Goal: Find specific page/section: Find specific page/section

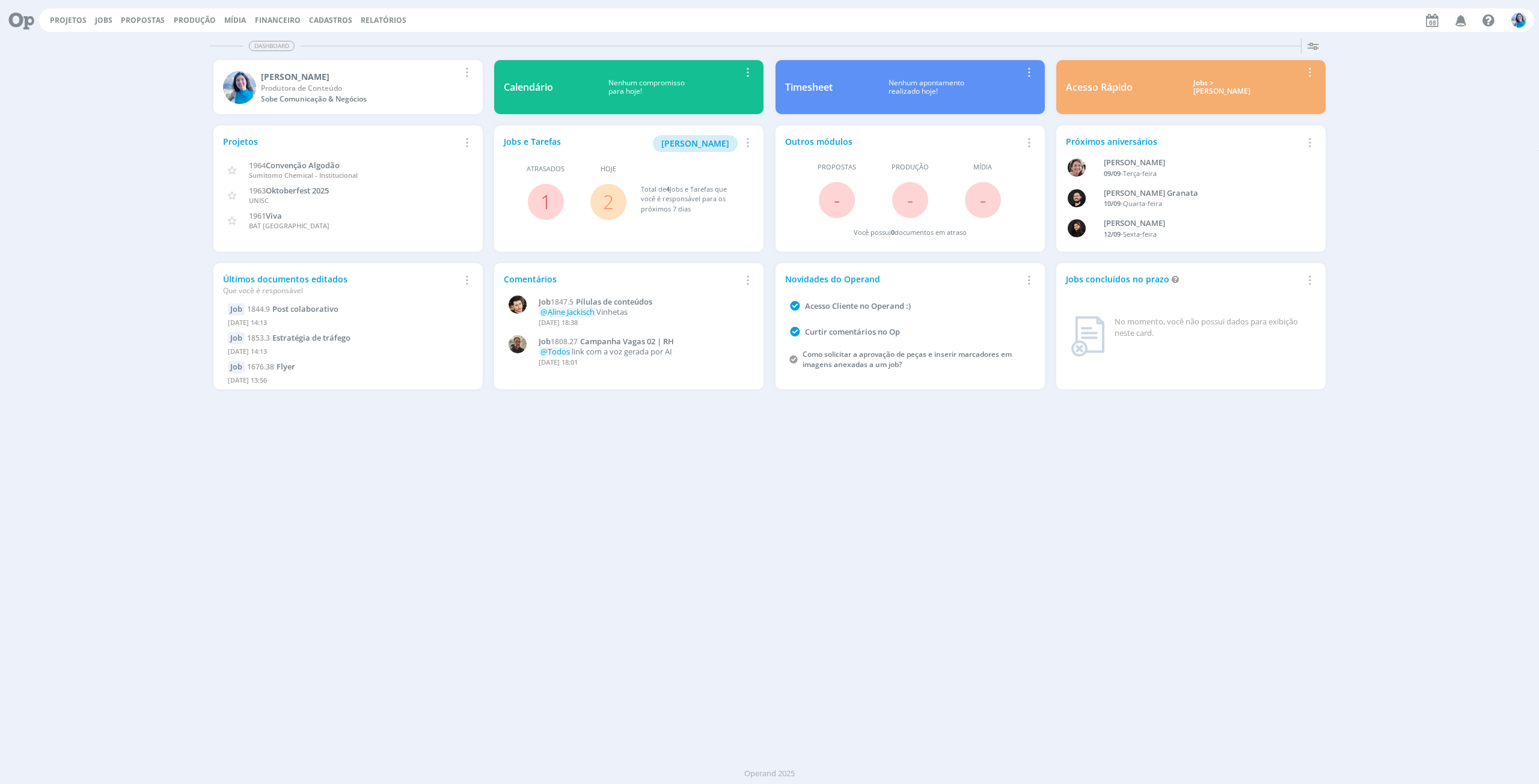
click at [605, 192] on link "2" at bounding box center [608, 202] width 11 height 26
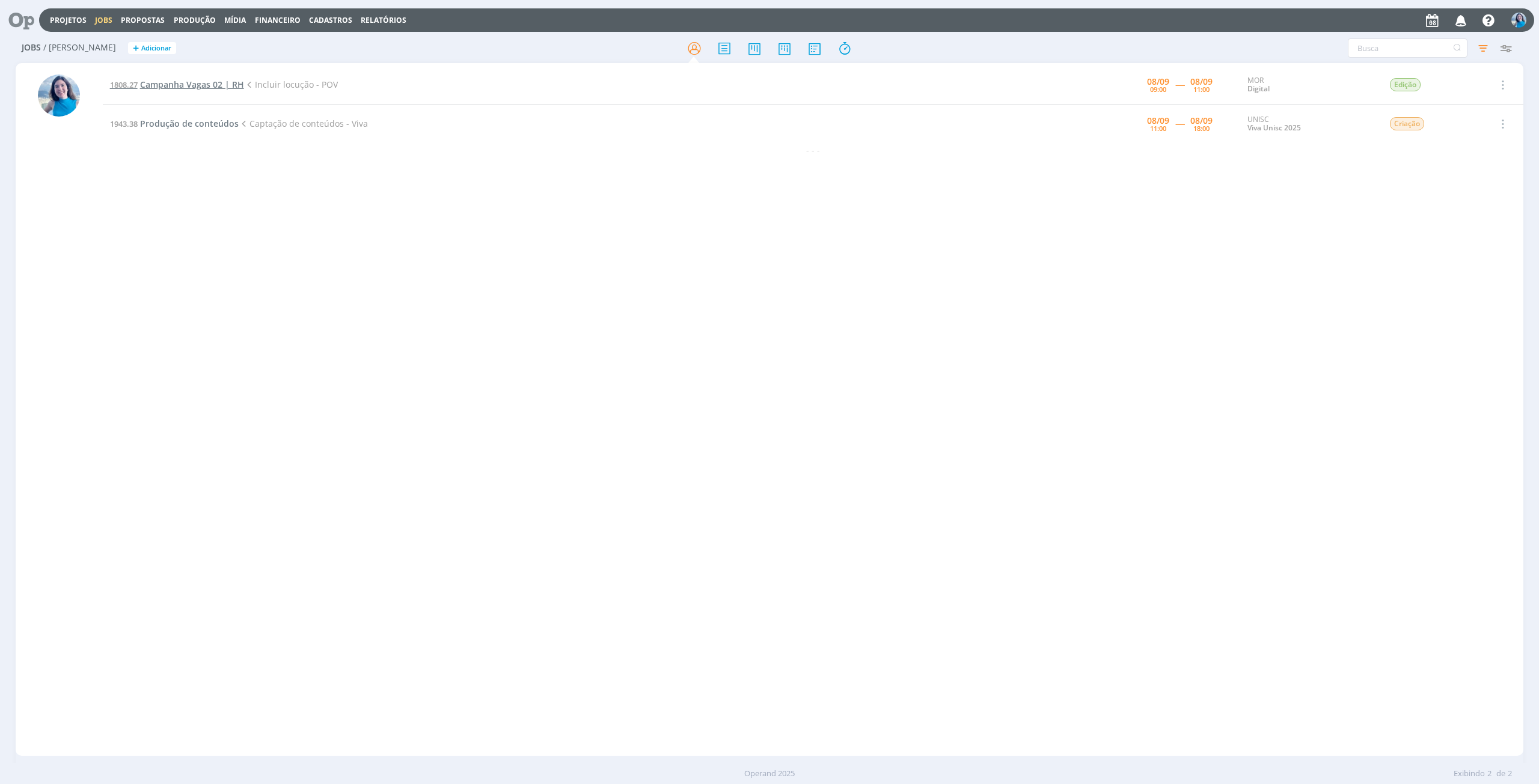
click at [179, 81] on span "Campanha Vagas 02 | RH" at bounding box center [192, 84] width 104 height 11
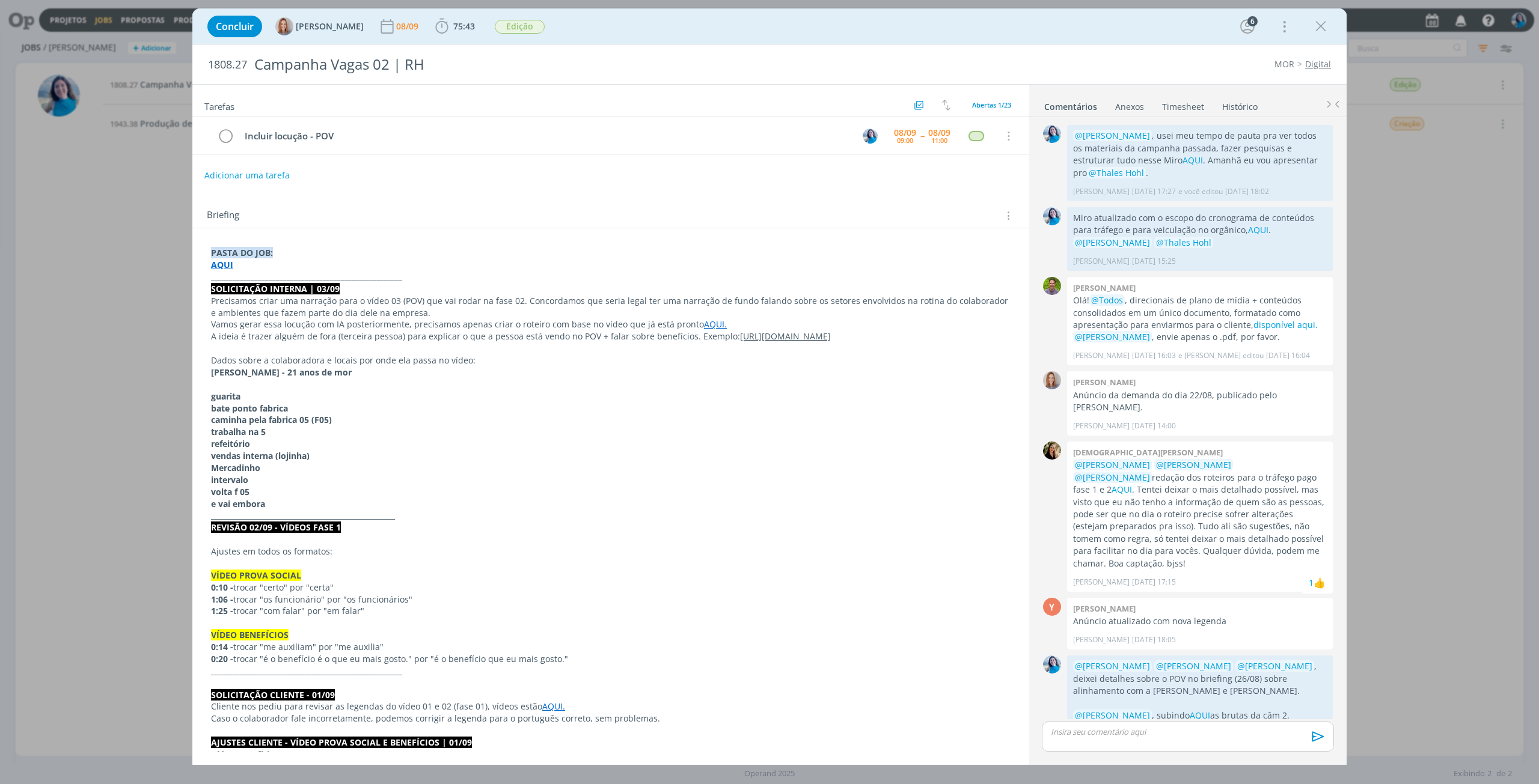
scroll to position [870, 0]
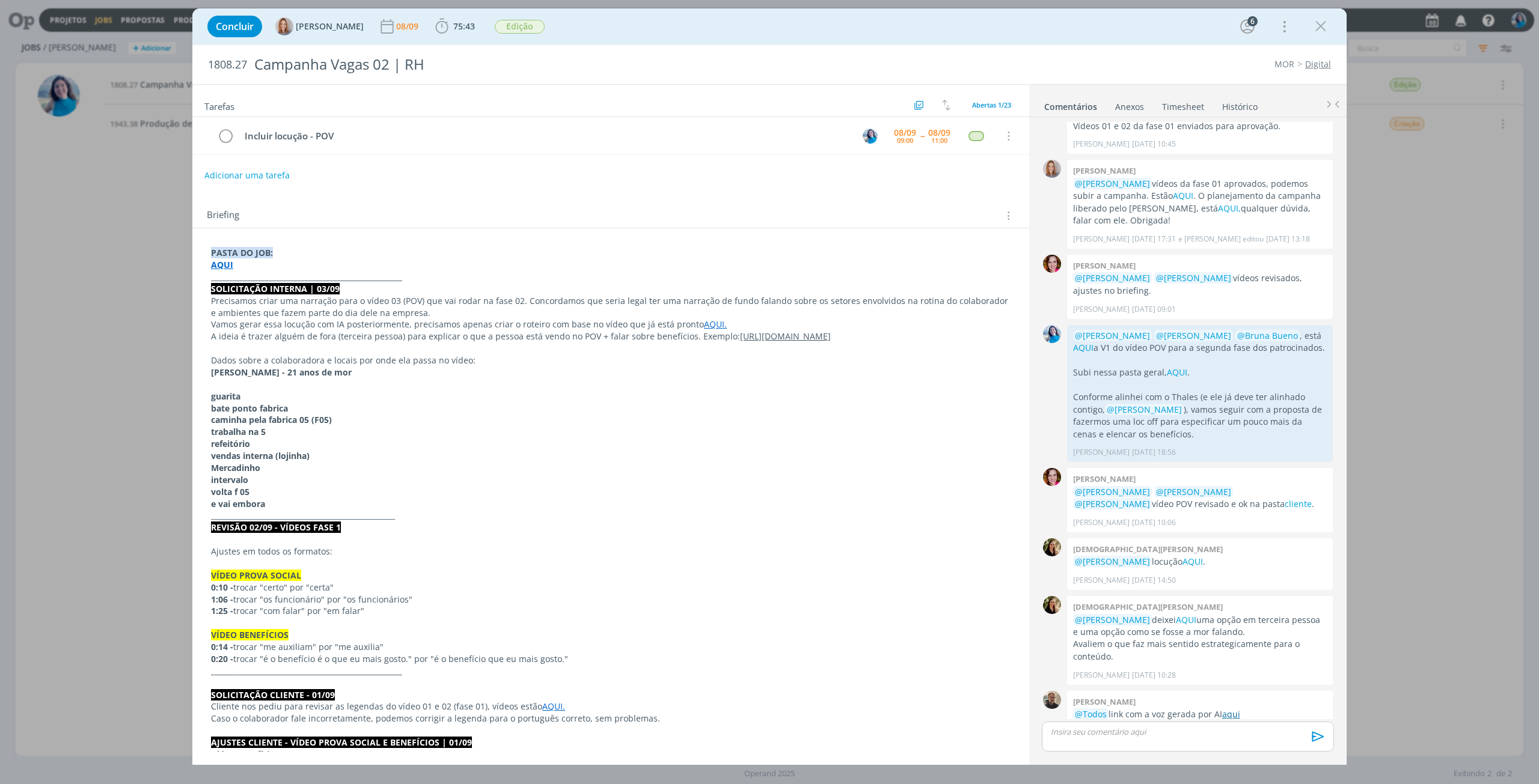
click at [1231, 709] on link "aqui" at bounding box center [1230, 714] width 18 height 11
click at [220, 260] on strong "AQUI" at bounding box center [221, 265] width 22 height 11
click at [255, 290] on link "[URL][DOMAIN_NAME]" at bounding box center [289, 288] width 91 height 15
